Goal: Task Accomplishment & Management: Complete application form

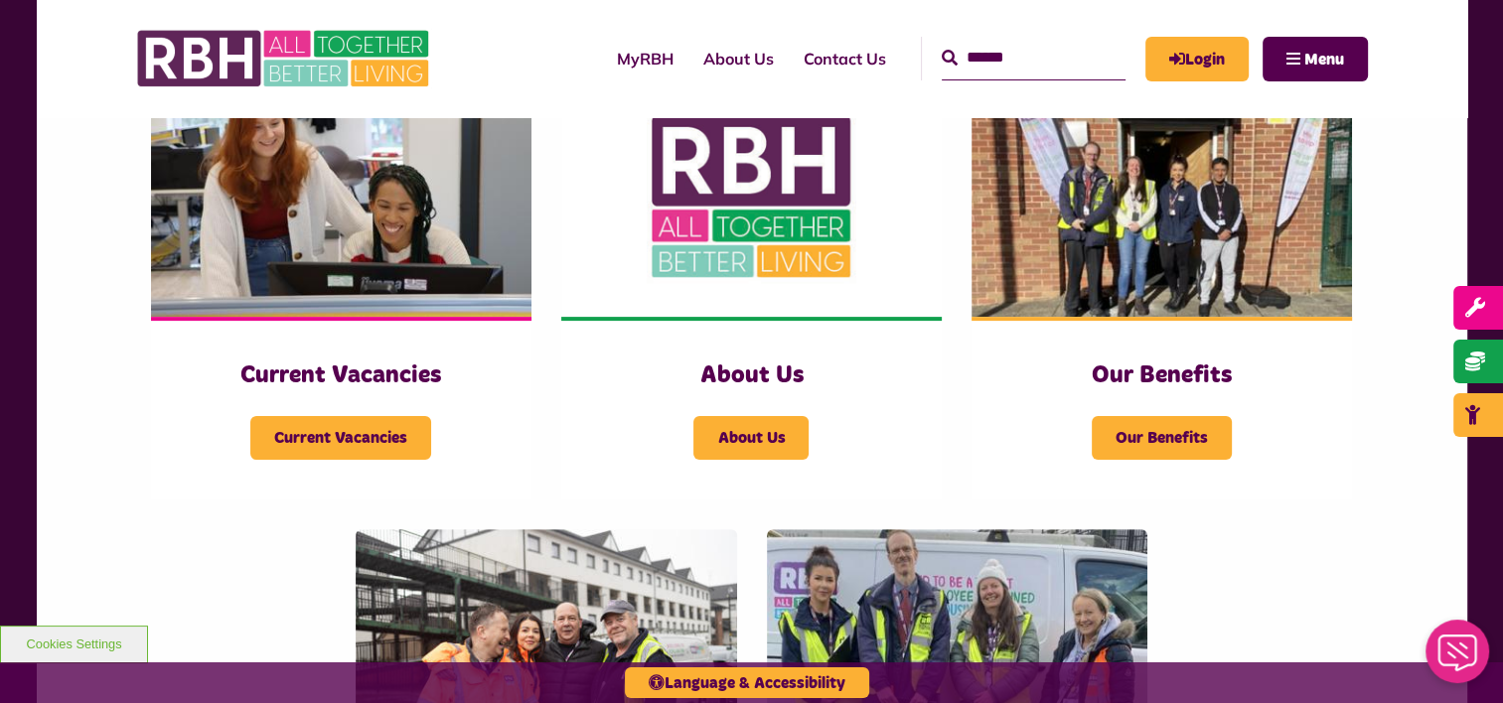
scroll to position [466, 0]
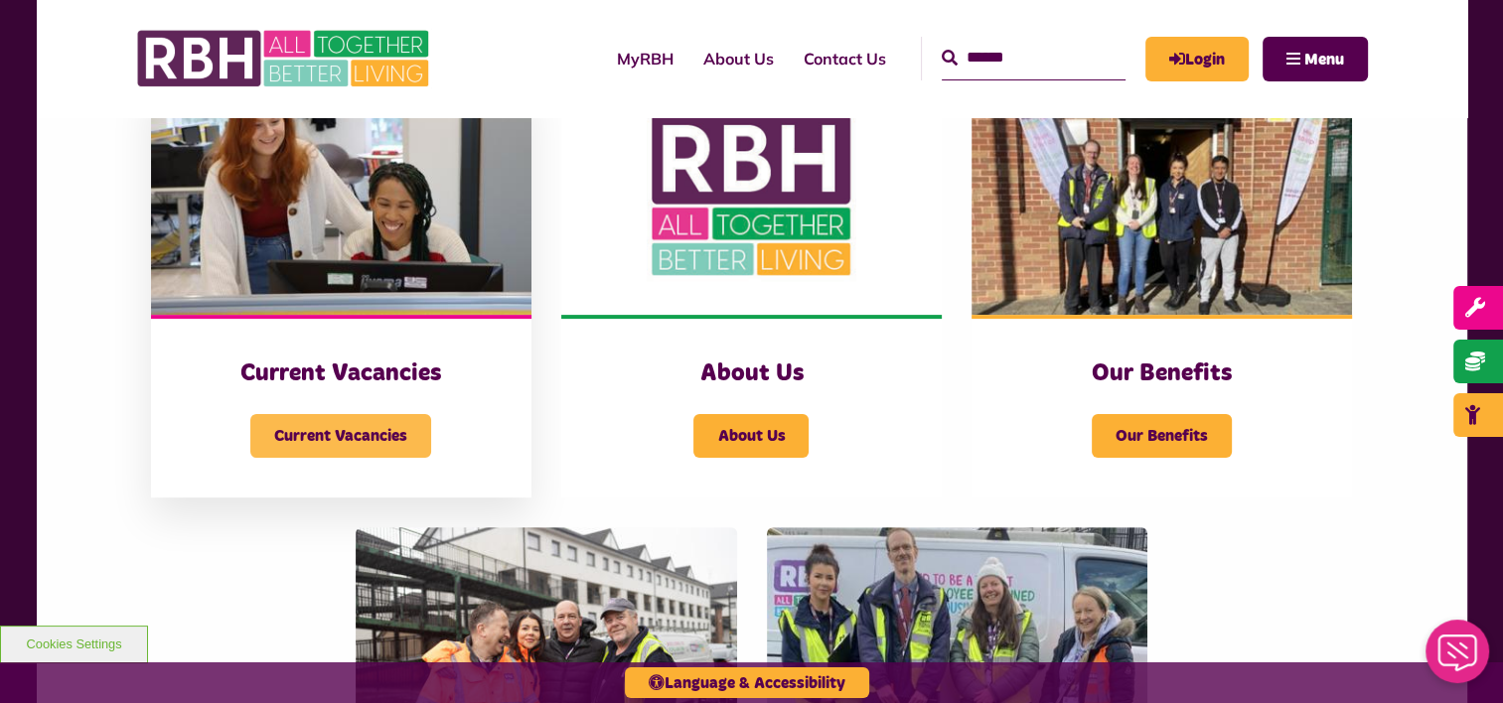
click at [409, 442] on span "Current Vacancies" at bounding box center [340, 436] width 181 height 44
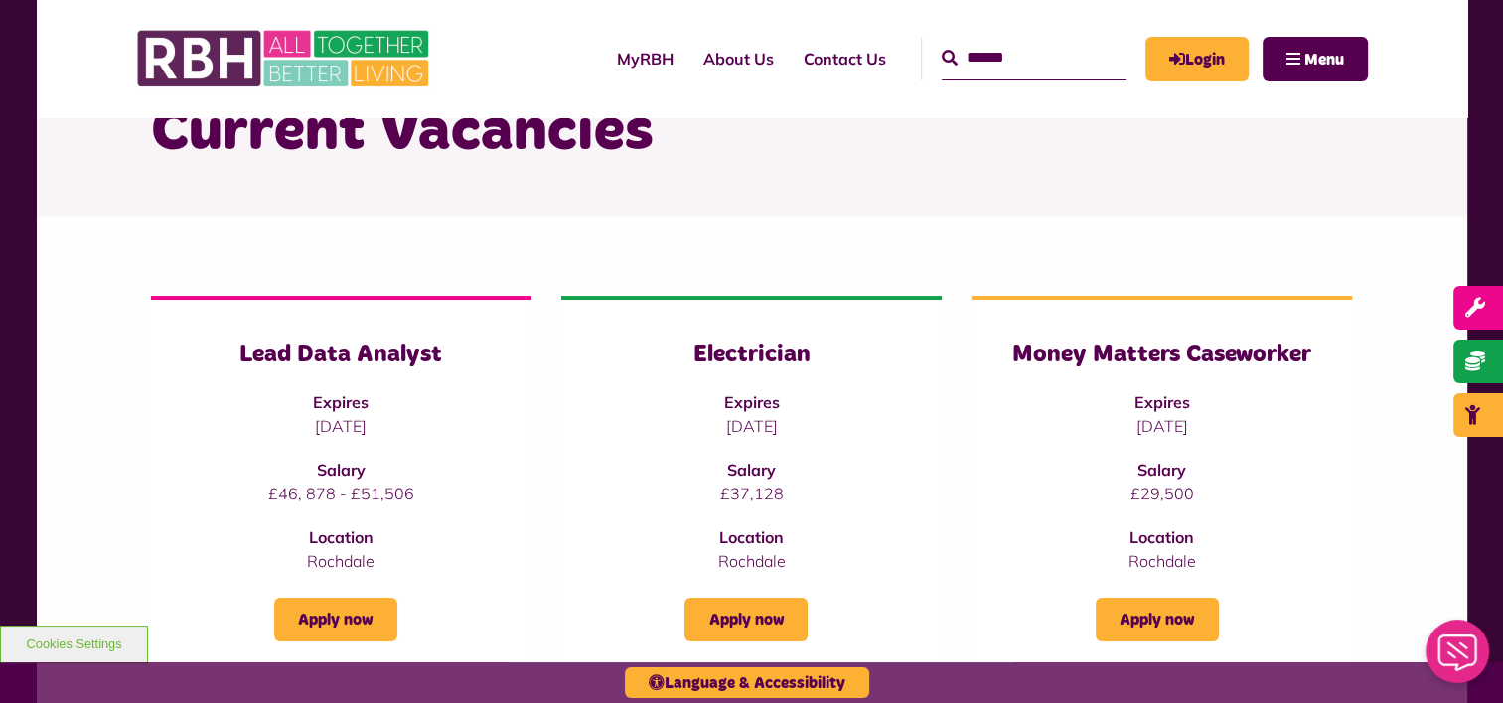
scroll to position [220, 0]
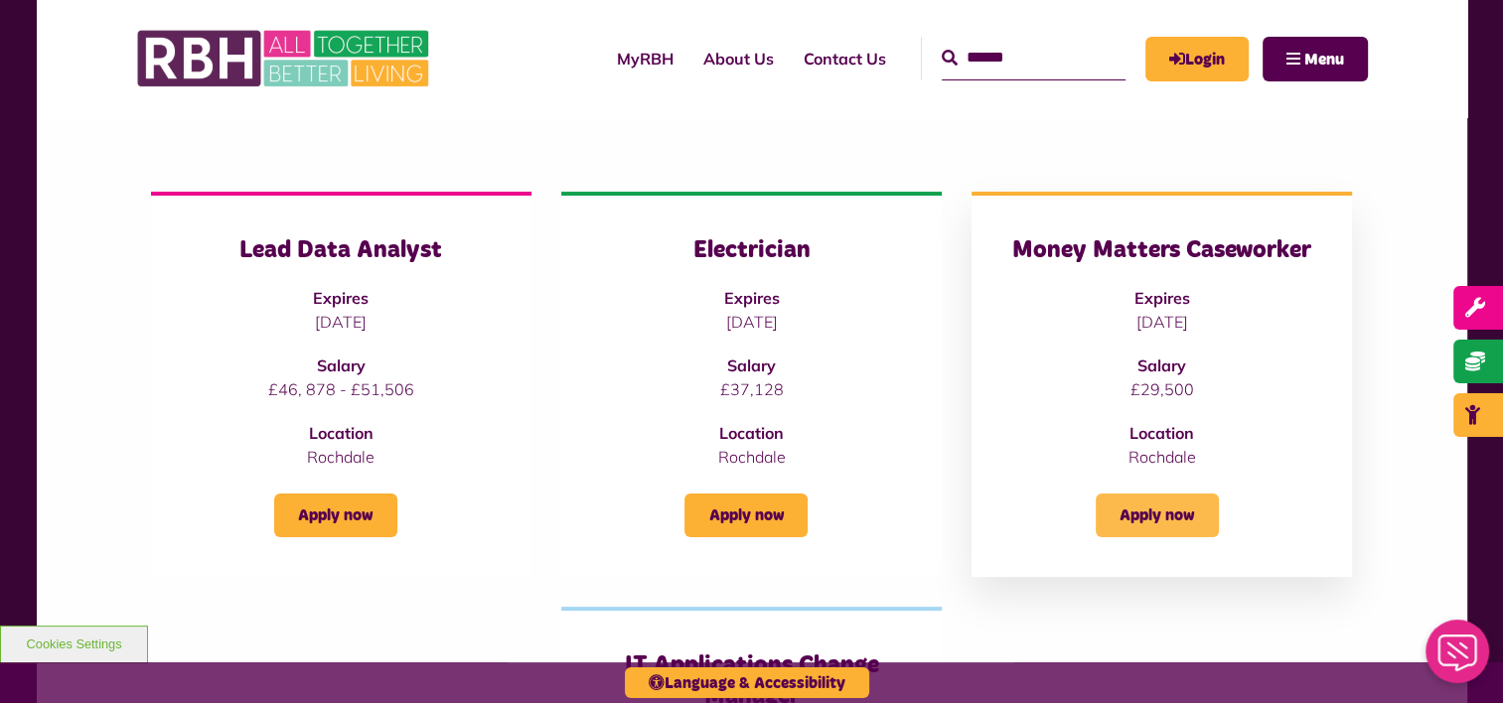
click at [1209, 497] on link "Apply now" at bounding box center [1157, 516] width 123 height 44
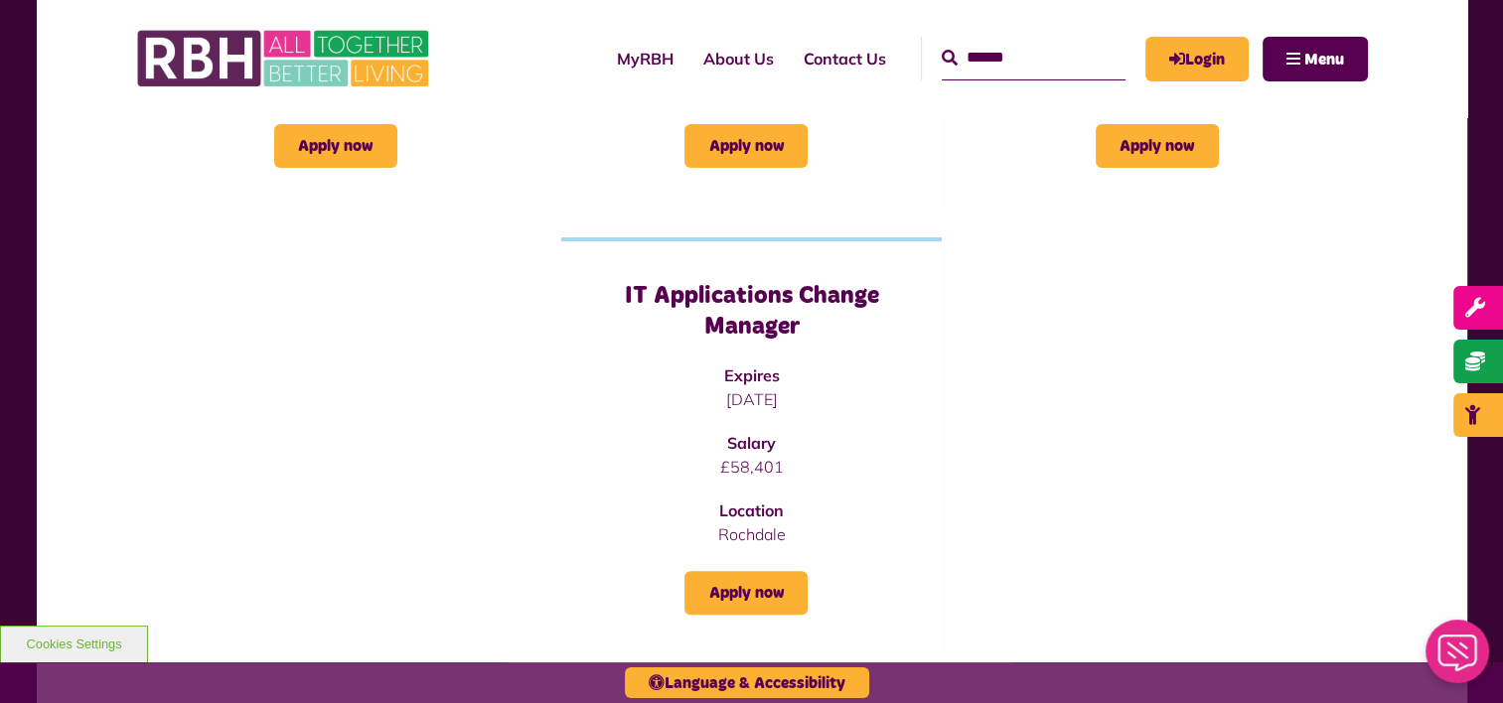
scroll to position [593, 0]
